Goal: Check status

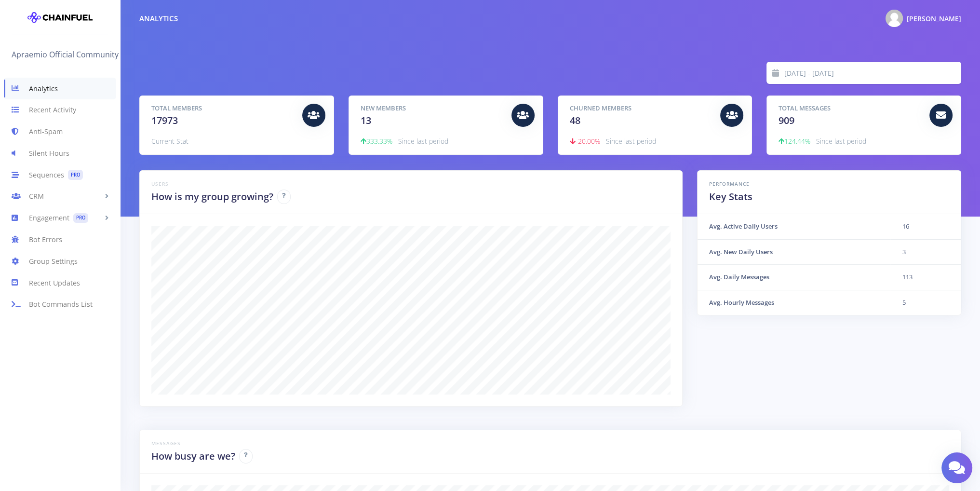
scroll to position [168, 798]
click at [840, 81] on input "[DATE] - [DATE]" at bounding box center [872, 73] width 177 height 22
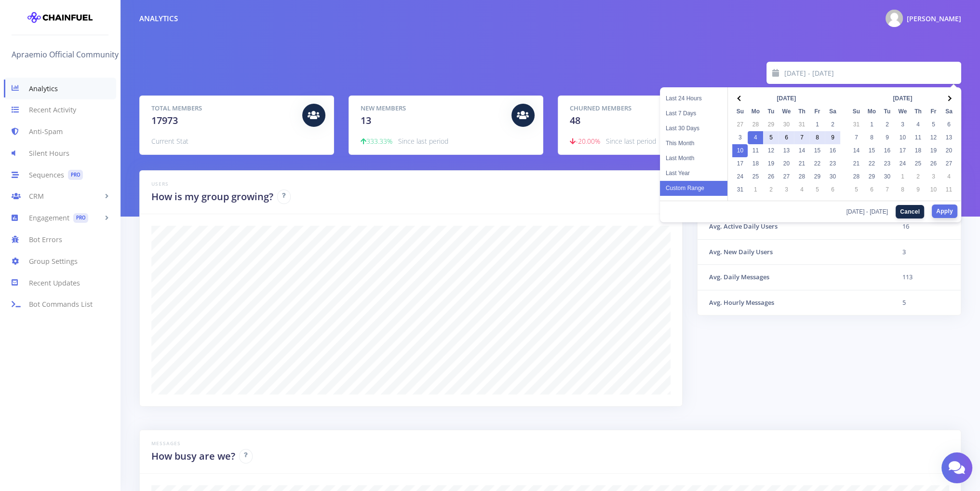
click at [945, 208] on button "Apply" at bounding box center [945, 211] width 26 height 14
type input "[DATE] - [DATE]"
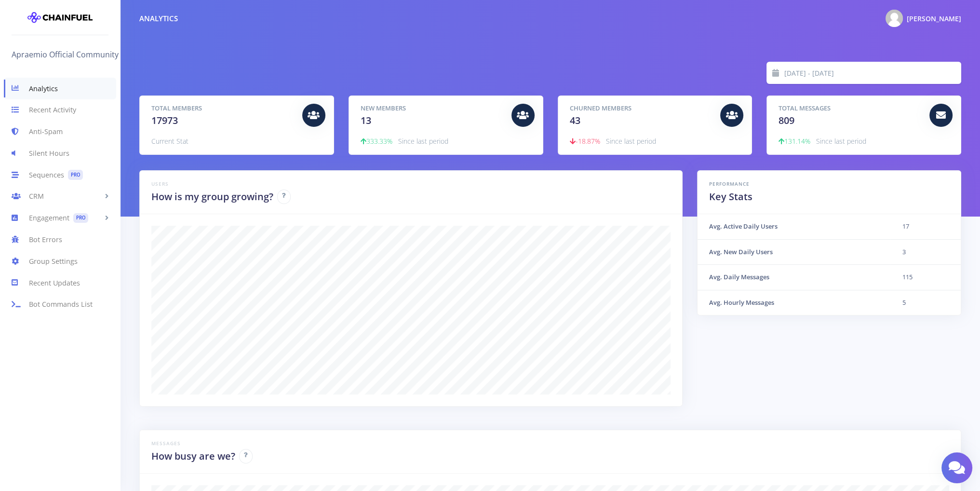
scroll to position [168, 798]
drag, startPoint x: 704, startPoint y: 223, endPoint x: 929, endPoint y: 307, distance: 239.8
click at [929, 307] on tbody "Avg. Active Daily Users 17 Avg. New Daily Users 3 Avg. Daily Messages 115 Avg. …" at bounding box center [829, 264] width 263 height 101
copy tbody "Avg. Active Daily Users 17 Avg. New Daily Users 3 Avg. Daily Messages 115 Avg. …"
